Goal: Task Accomplishment & Management: Manage account settings

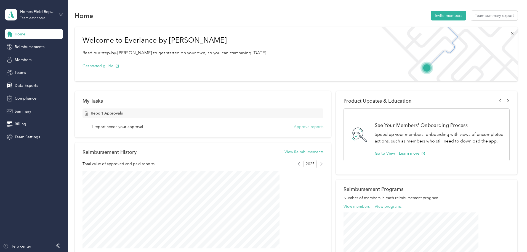
click at [294, 126] on button "Approve reports" at bounding box center [309, 127] width 30 height 6
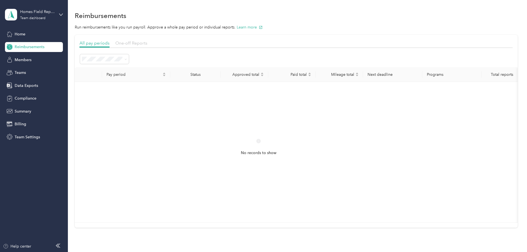
click at [147, 41] on span "One-off Reports" at bounding box center [131, 42] width 32 height 5
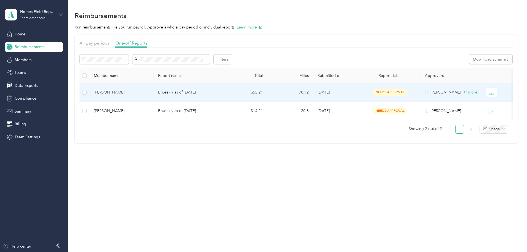
click at [141, 90] on div "[PERSON_NAME]" at bounding box center [121, 92] width 55 height 6
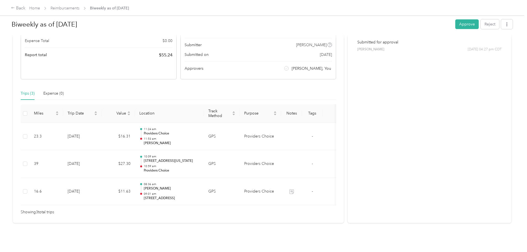
scroll to position [83, 0]
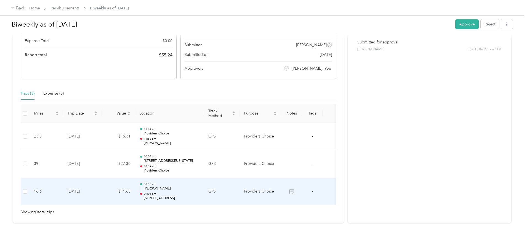
click at [200, 192] on p "09:01 am" at bounding box center [172, 194] width 56 height 4
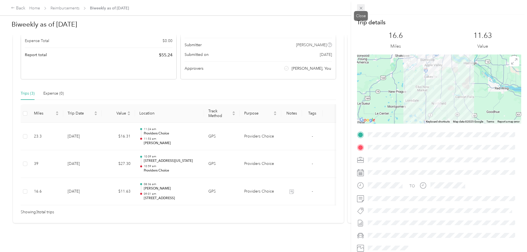
click at [359, 7] on icon at bounding box center [361, 8] width 5 height 5
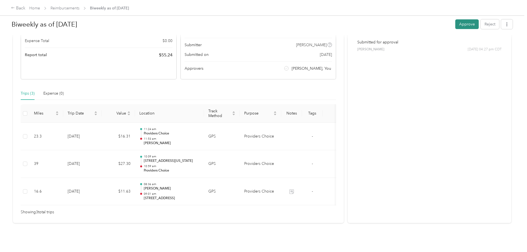
click at [456, 27] on button "Approve" at bounding box center [467, 24] width 23 height 10
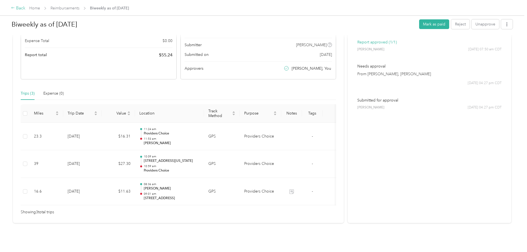
click at [25, 8] on div "Back" at bounding box center [18, 8] width 14 height 7
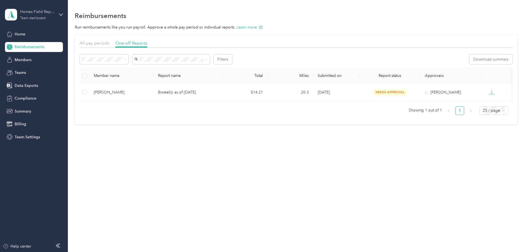
click at [33, 19] on div "Team dashboard" at bounding box center [32, 18] width 25 height 3
click at [19, 70] on div "Log out" at bounding box center [20, 71] width 21 height 6
